Goal: Task Accomplishment & Management: Use online tool/utility

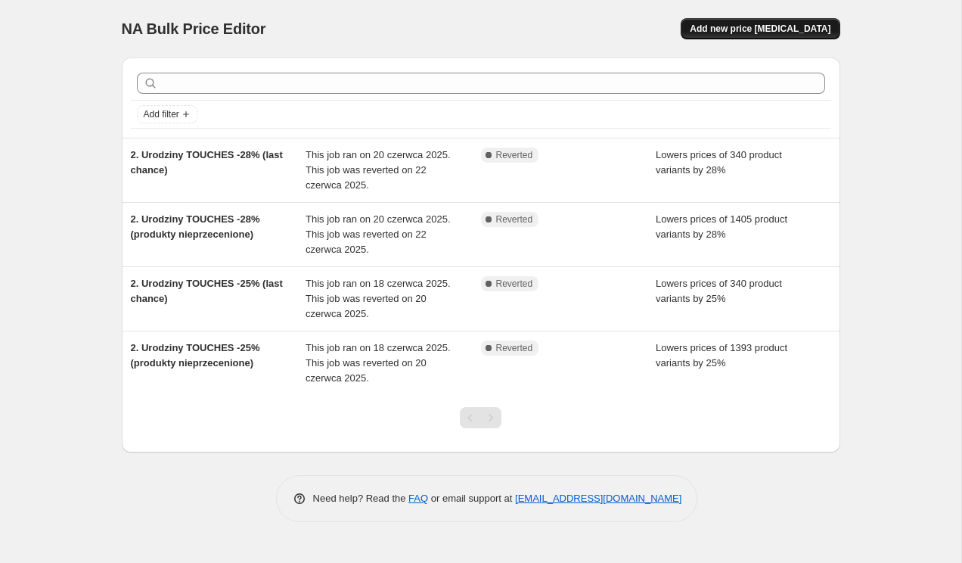
click at [787, 23] on span "Add new price [MEDICAL_DATA]" at bounding box center [760, 29] width 141 height 12
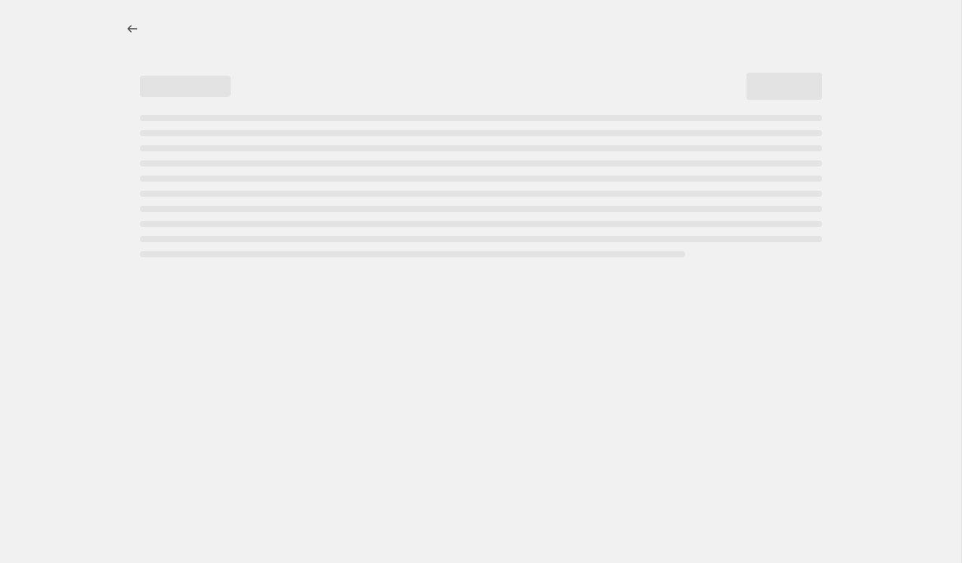
select select "percentage"
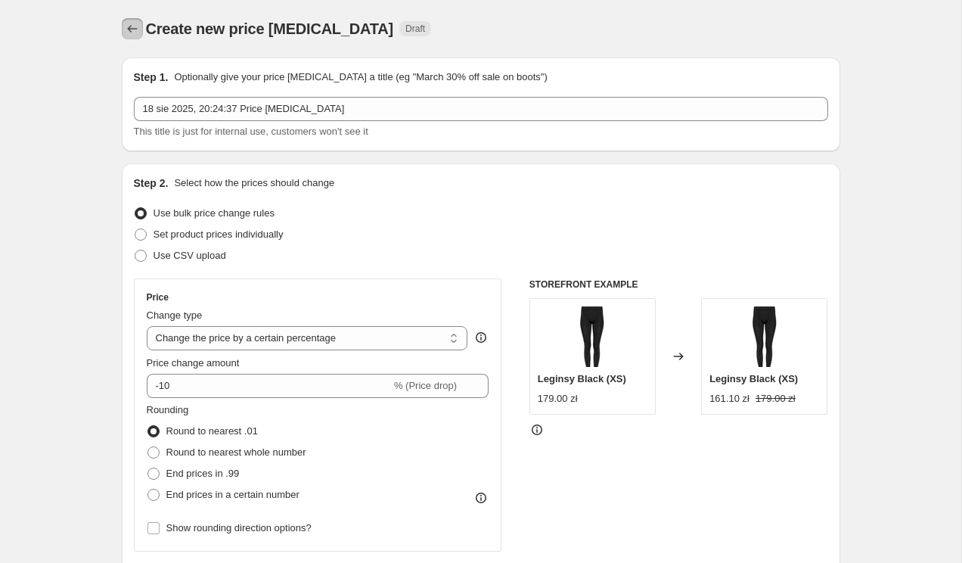
click at [130, 30] on icon "Price change jobs" at bounding box center [132, 28] width 15 height 15
